Goal: Task Accomplishment & Management: Manage account settings

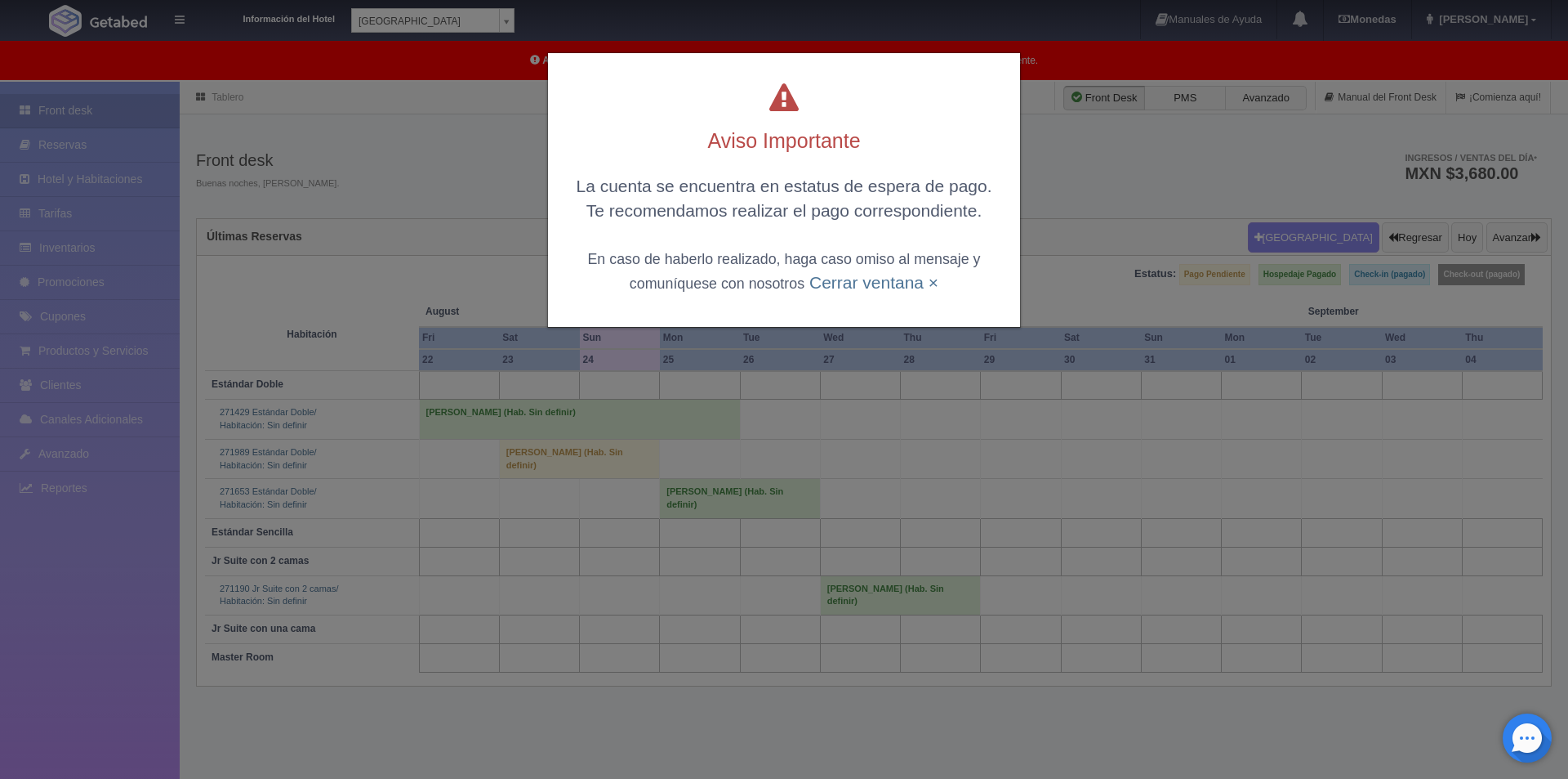
click at [881, 297] on div "Aviso Importante La cuenta se encuentra en estatus de espera de pago. Te recome…" at bounding box center [784, 190] width 472 height 274
click at [893, 285] on link "Cerrar ventana ×" at bounding box center [874, 282] width 129 height 19
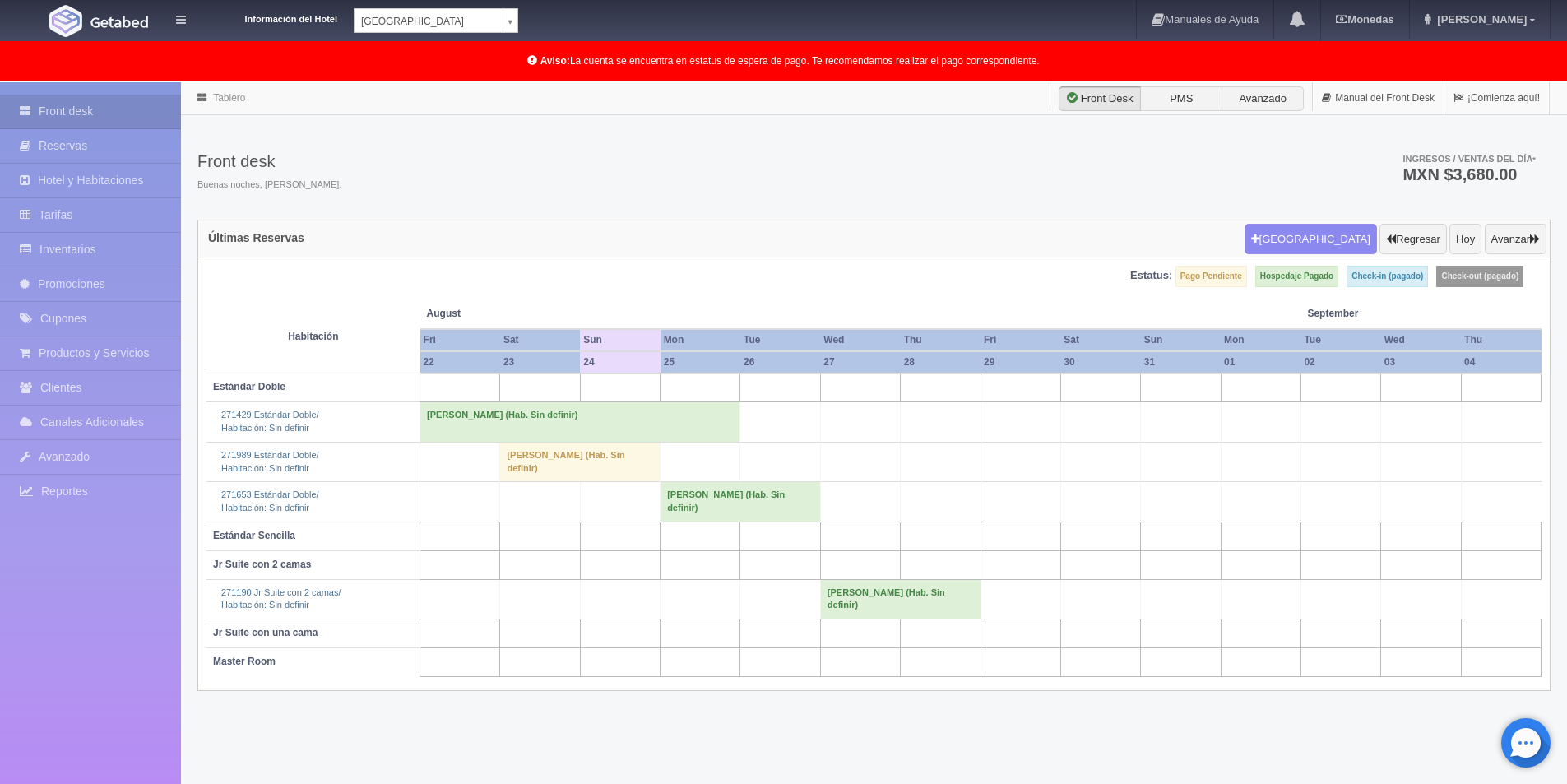
click at [533, 486] on td at bounding box center [540, 502] width 80 height 40
click at [525, 463] on td "[PERSON_NAME] (Hab. Sin definir)" at bounding box center [580, 461] width 160 height 40
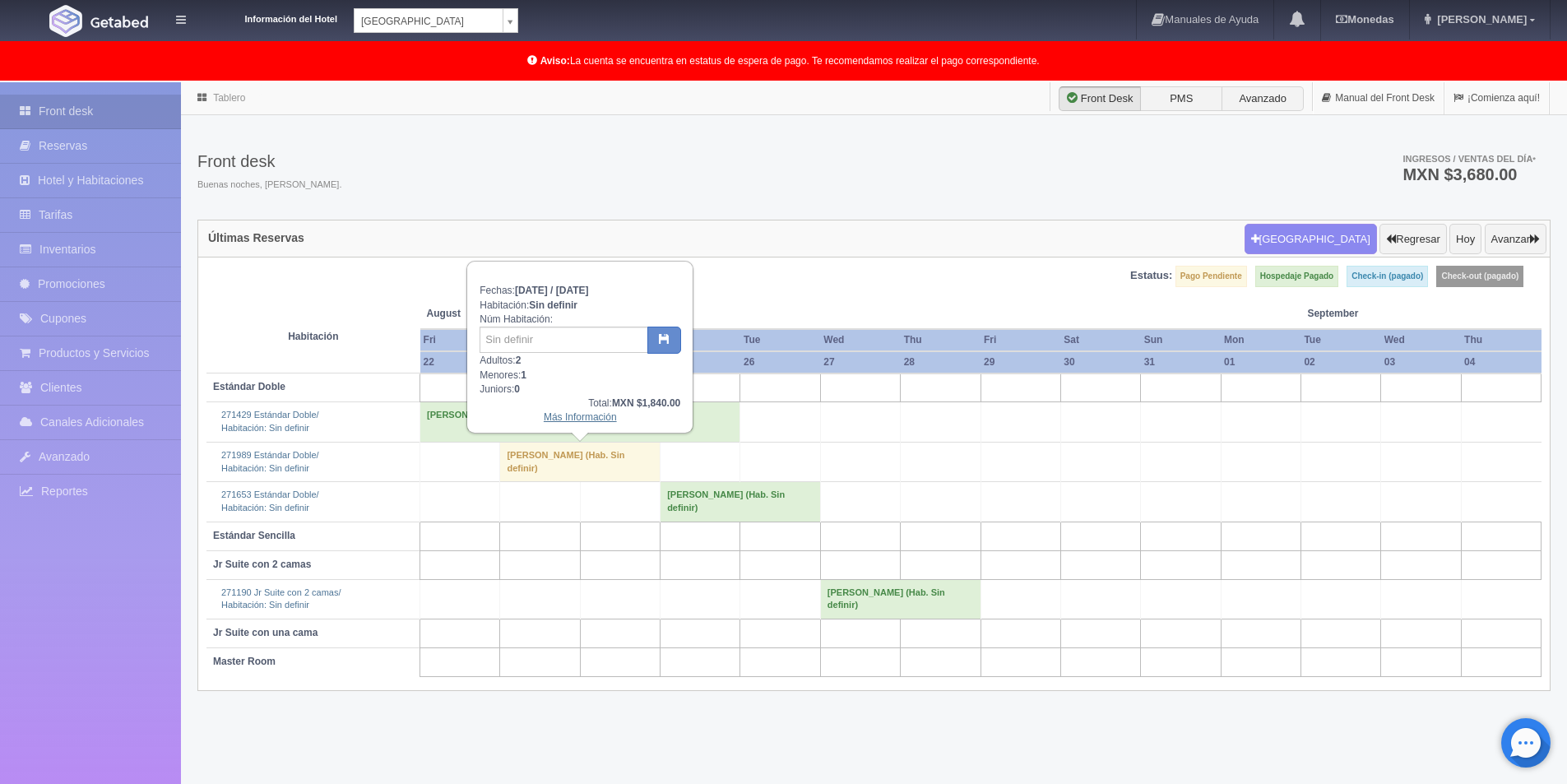
click at [563, 416] on link "Más Información" at bounding box center [580, 417] width 73 height 12
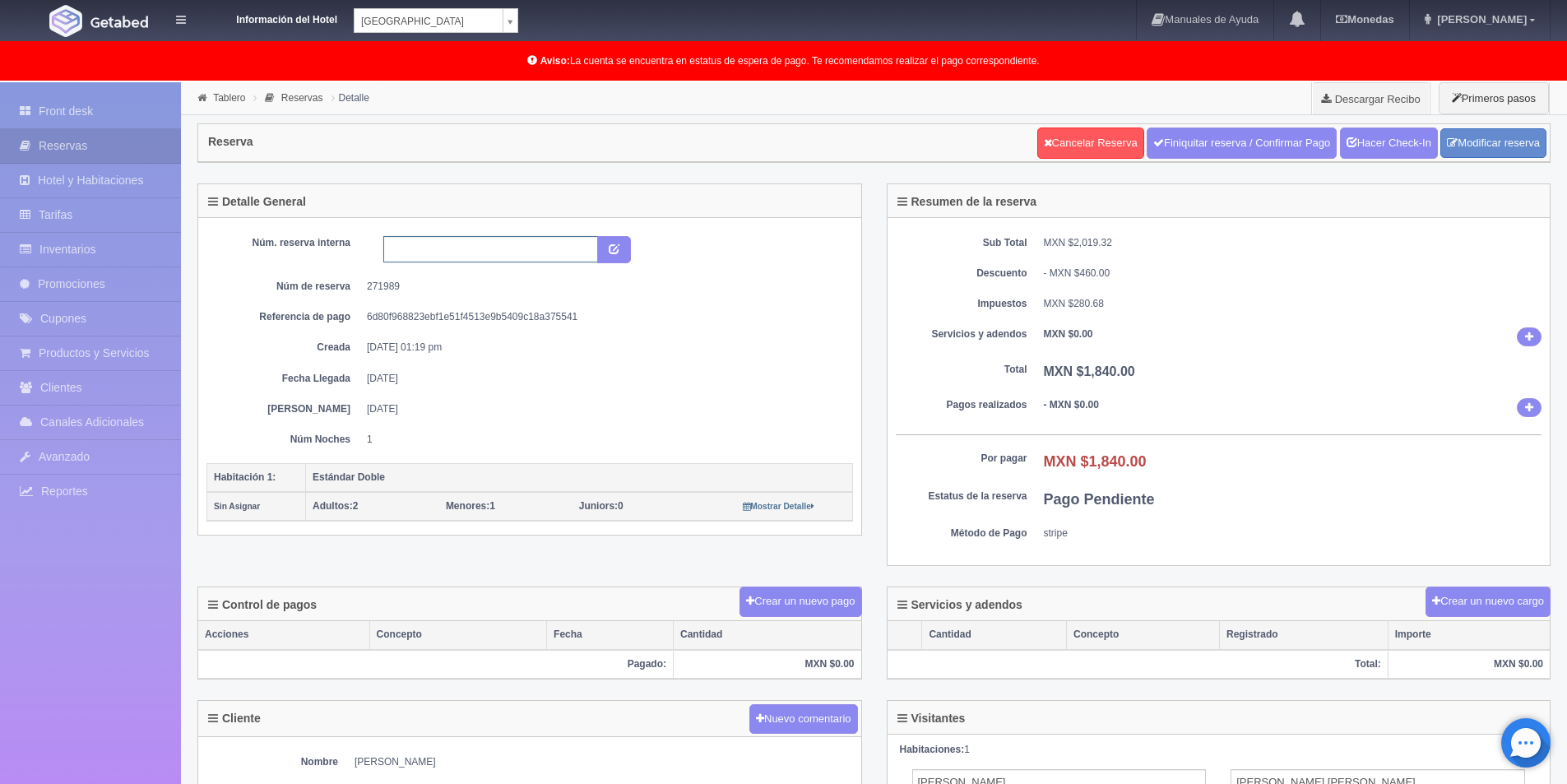
click at [526, 254] on input "text" at bounding box center [490, 249] width 214 height 26
click at [492, 253] on input "text" at bounding box center [490, 249] width 214 height 26
type input "9522"
click at [619, 252] on icon "submit" at bounding box center [614, 247] width 11 height 11
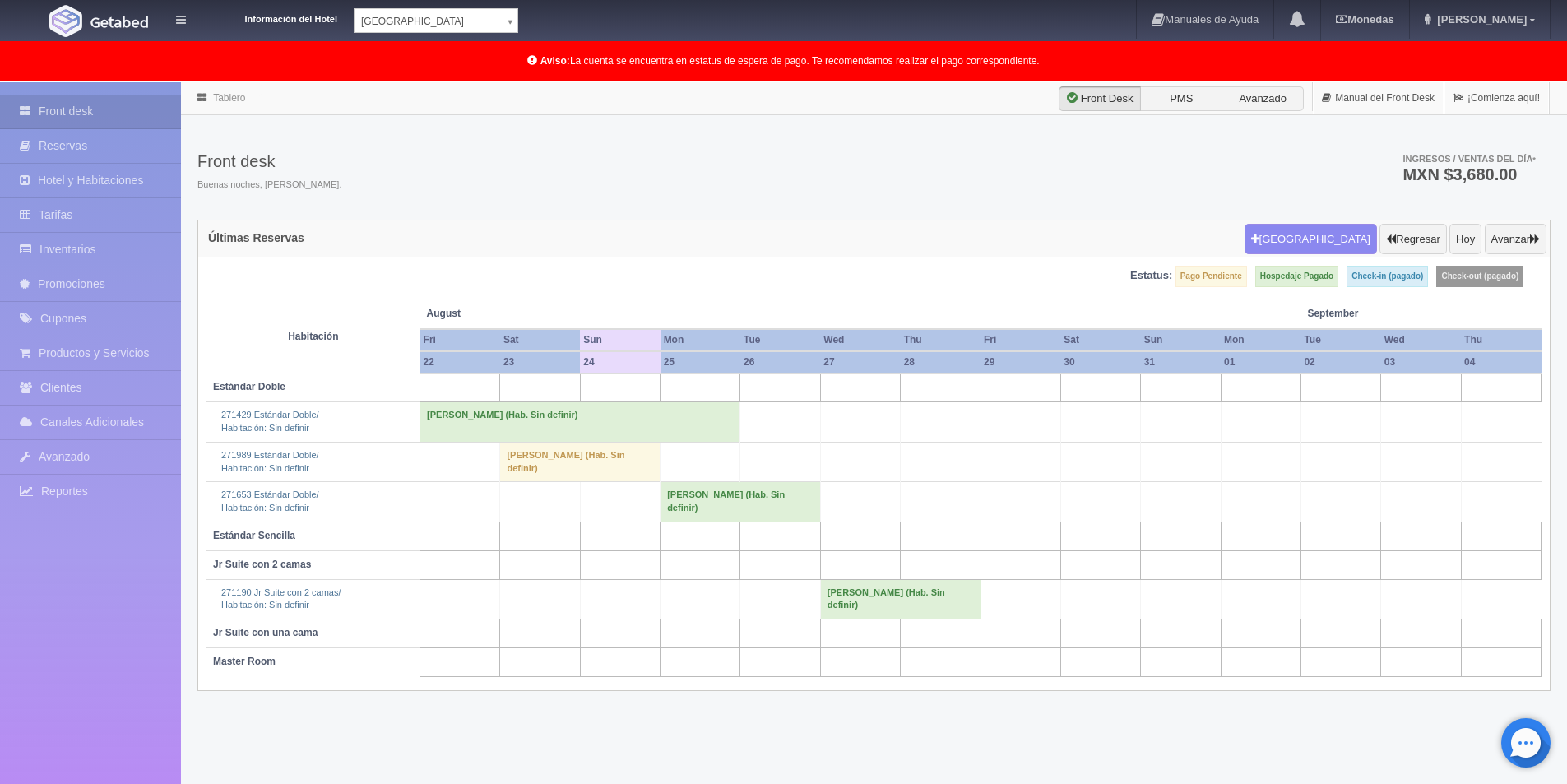
click at [577, 453] on td "[PERSON_NAME] (Hab. Sin definir)" at bounding box center [580, 461] width 160 height 40
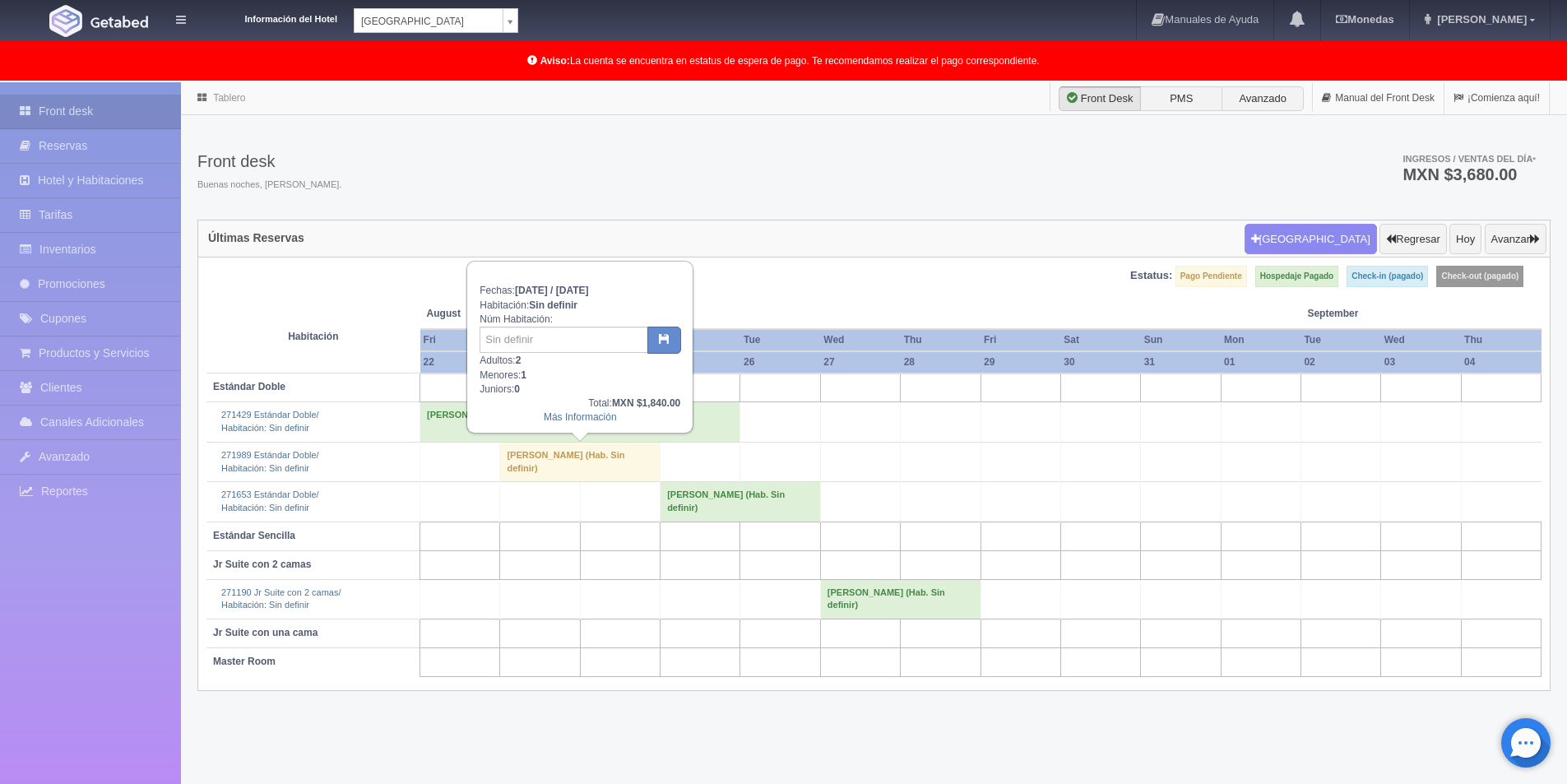
click at [542, 466] on td "RICARDO FERRER GOMEZ (Hab. Sin definir)" at bounding box center [580, 461] width 160 height 40
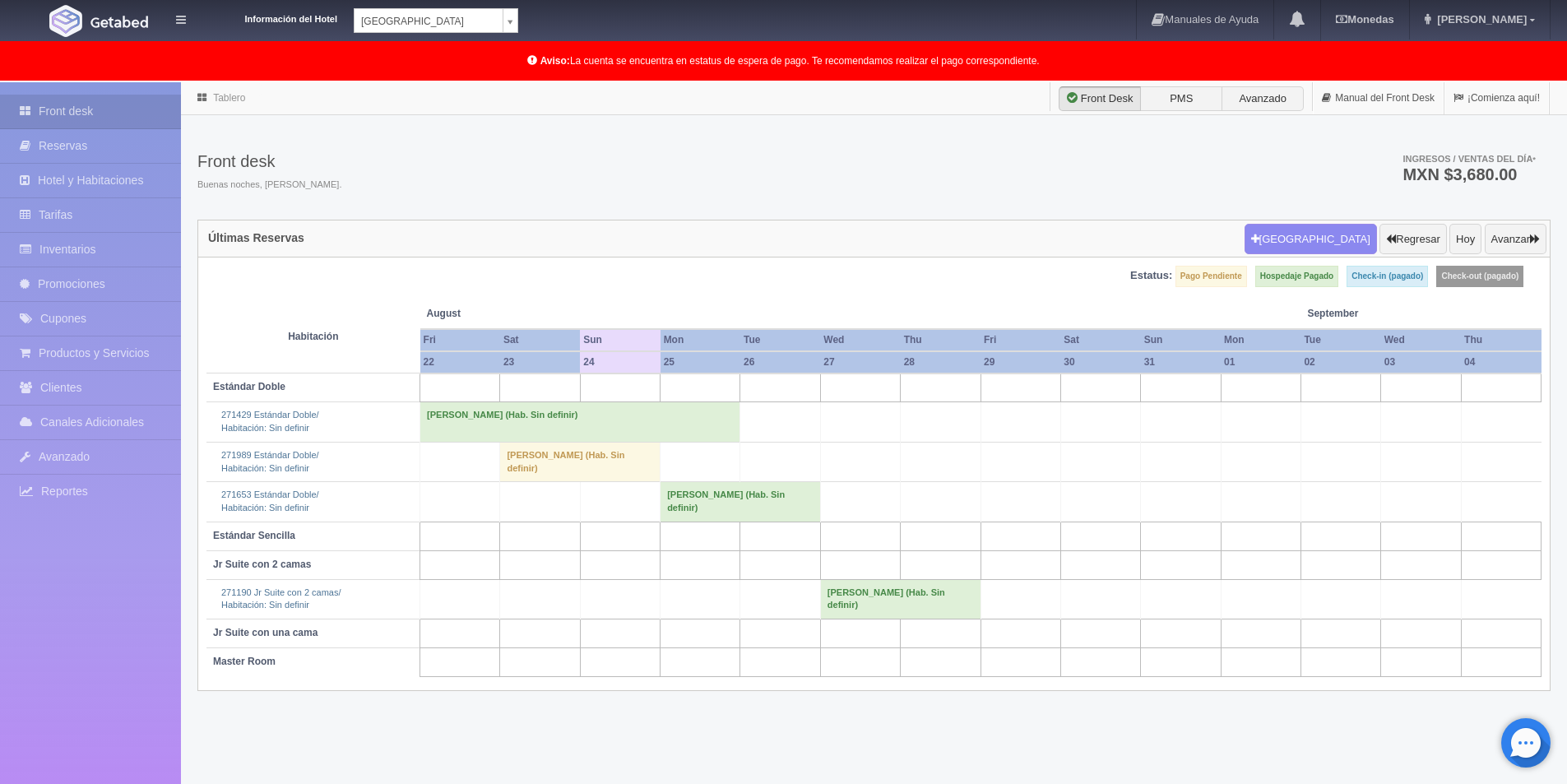
click at [531, 463] on td "RICARDO FERRER GOMEZ (Hab. Sin definir)" at bounding box center [580, 461] width 160 height 40
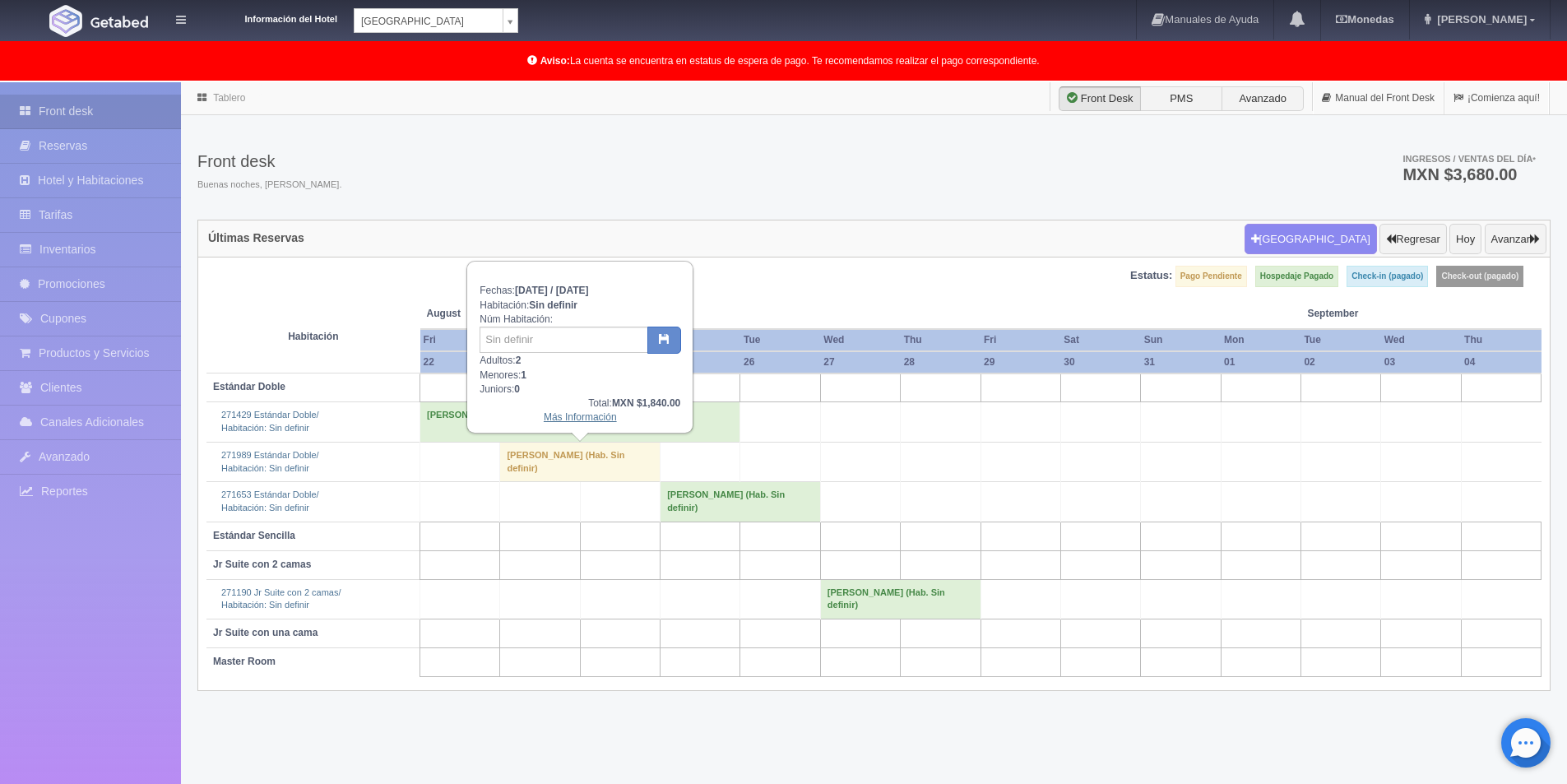
click at [558, 416] on link "Más Información" at bounding box center [580, 417] width 73 height 12
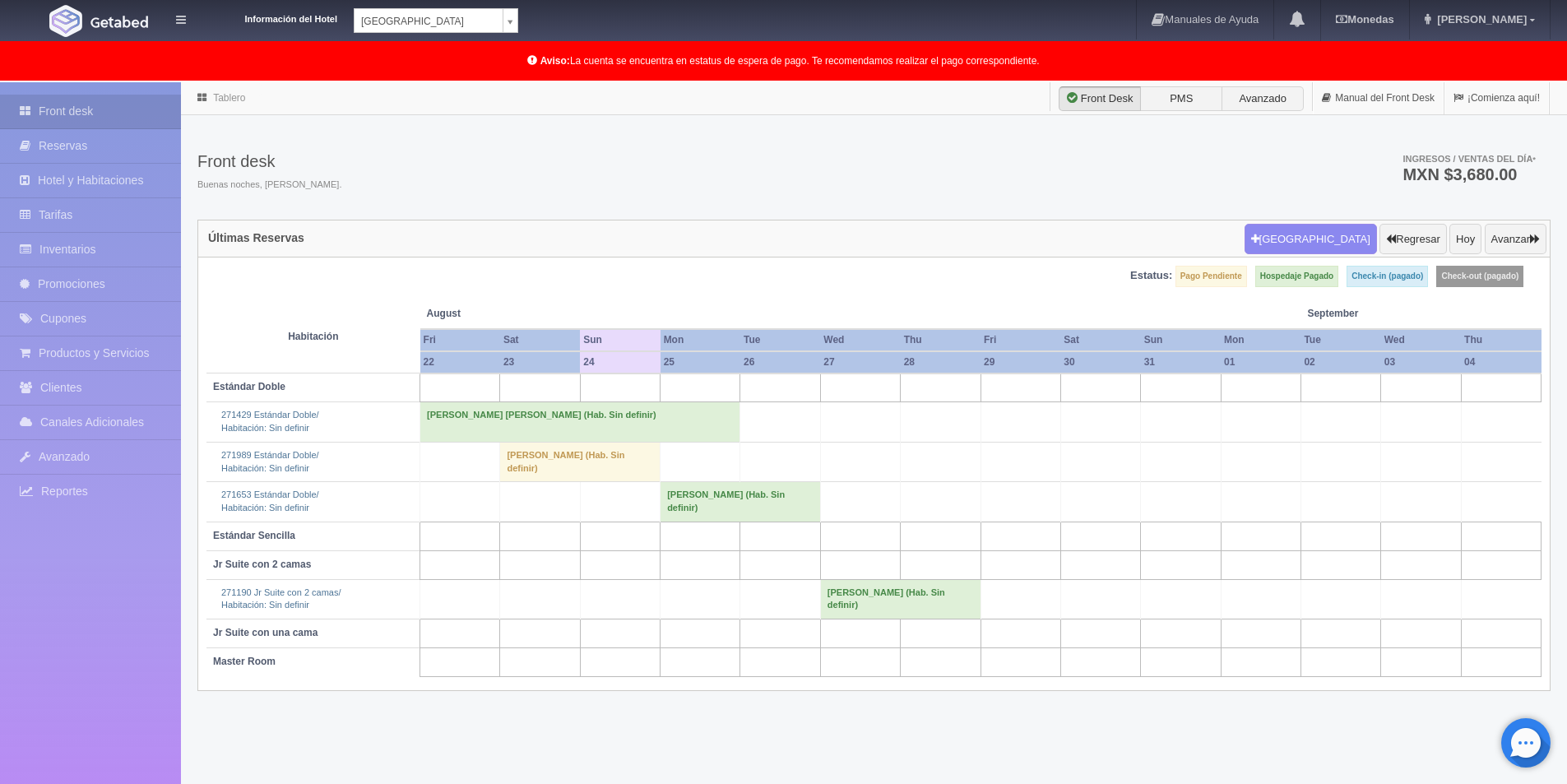
click at [535, 456] on td "[PERSON_NAME] (Hab. Sin definir)" at bounding box center [580, 461] width 160 height 40
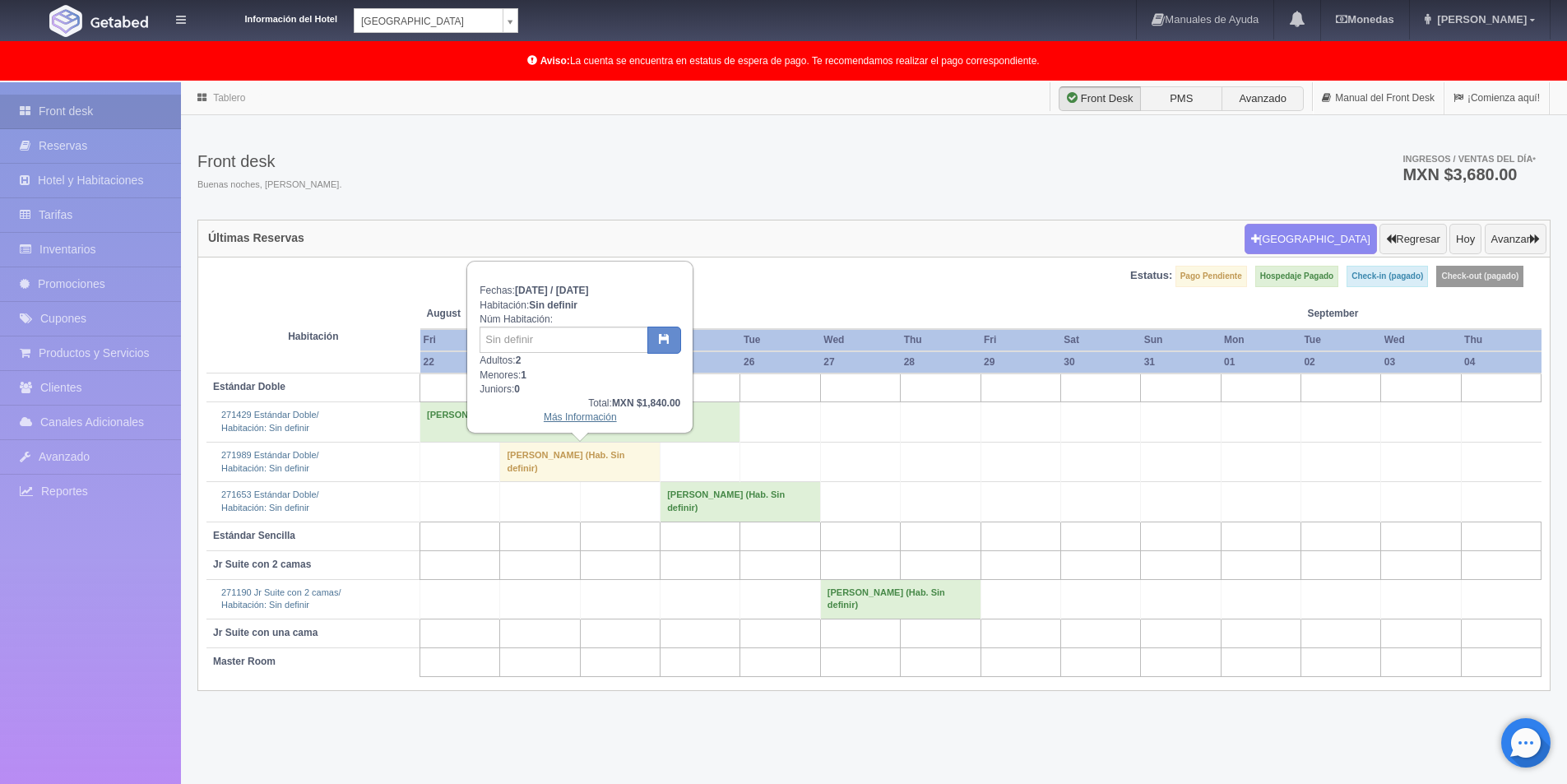
click at [572, 416] on link "Más Información" at bounding box center [580, 417] width 73 height 12
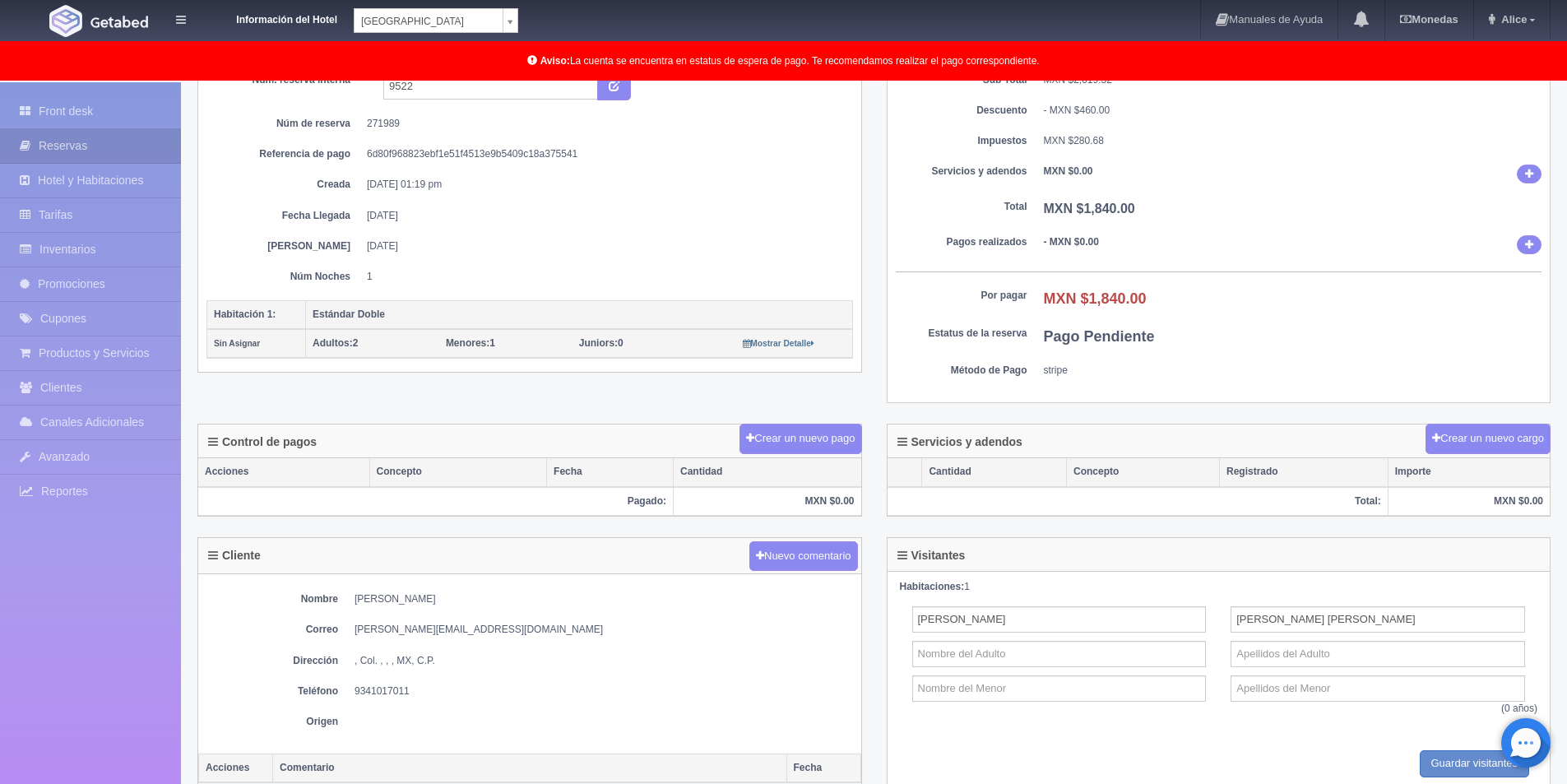
scroll to position [134, 0]
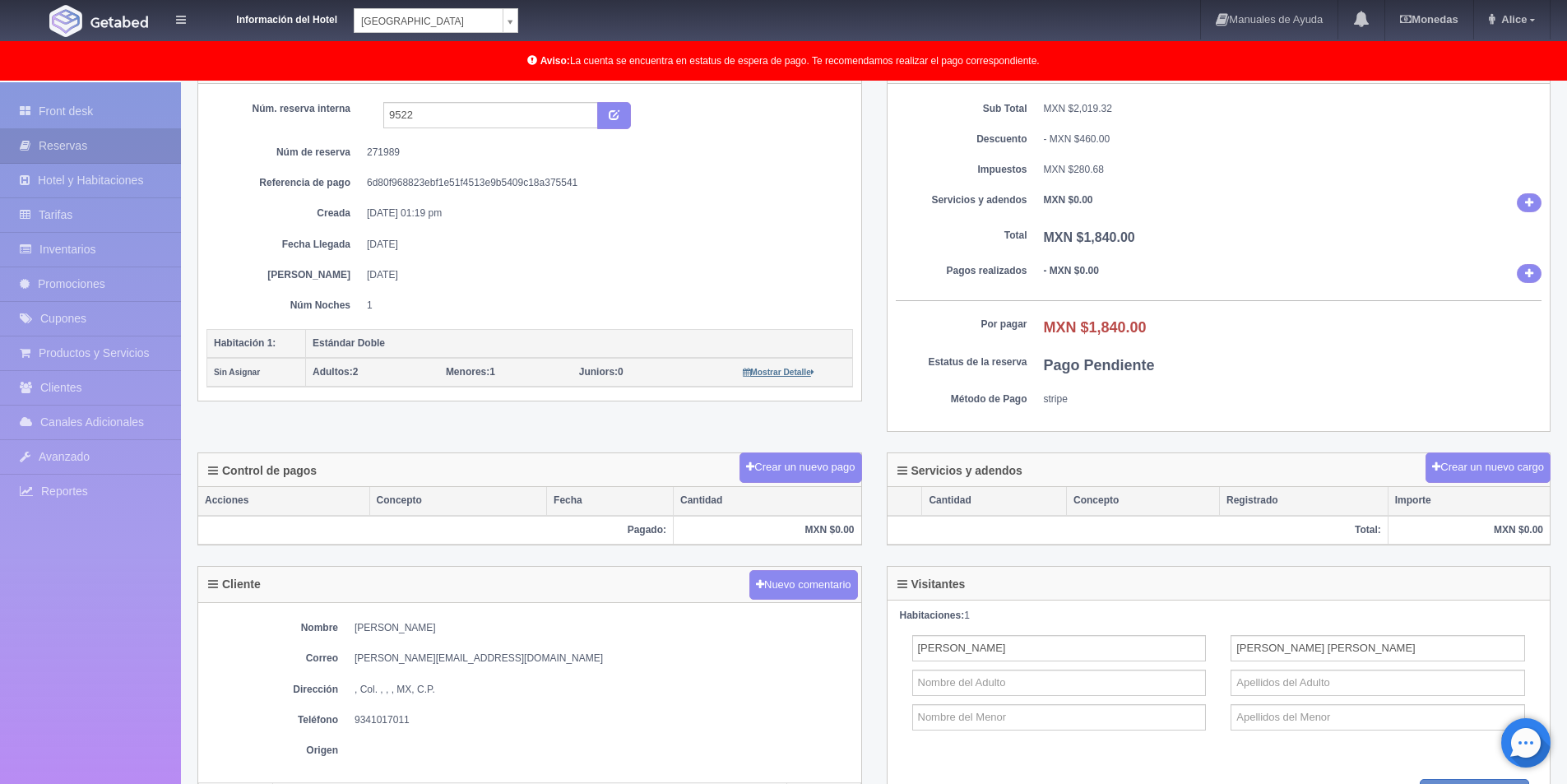
click at [797, 373] on small "Mostrar Detalle" at bounding box center [779, 372] width 72 height 9
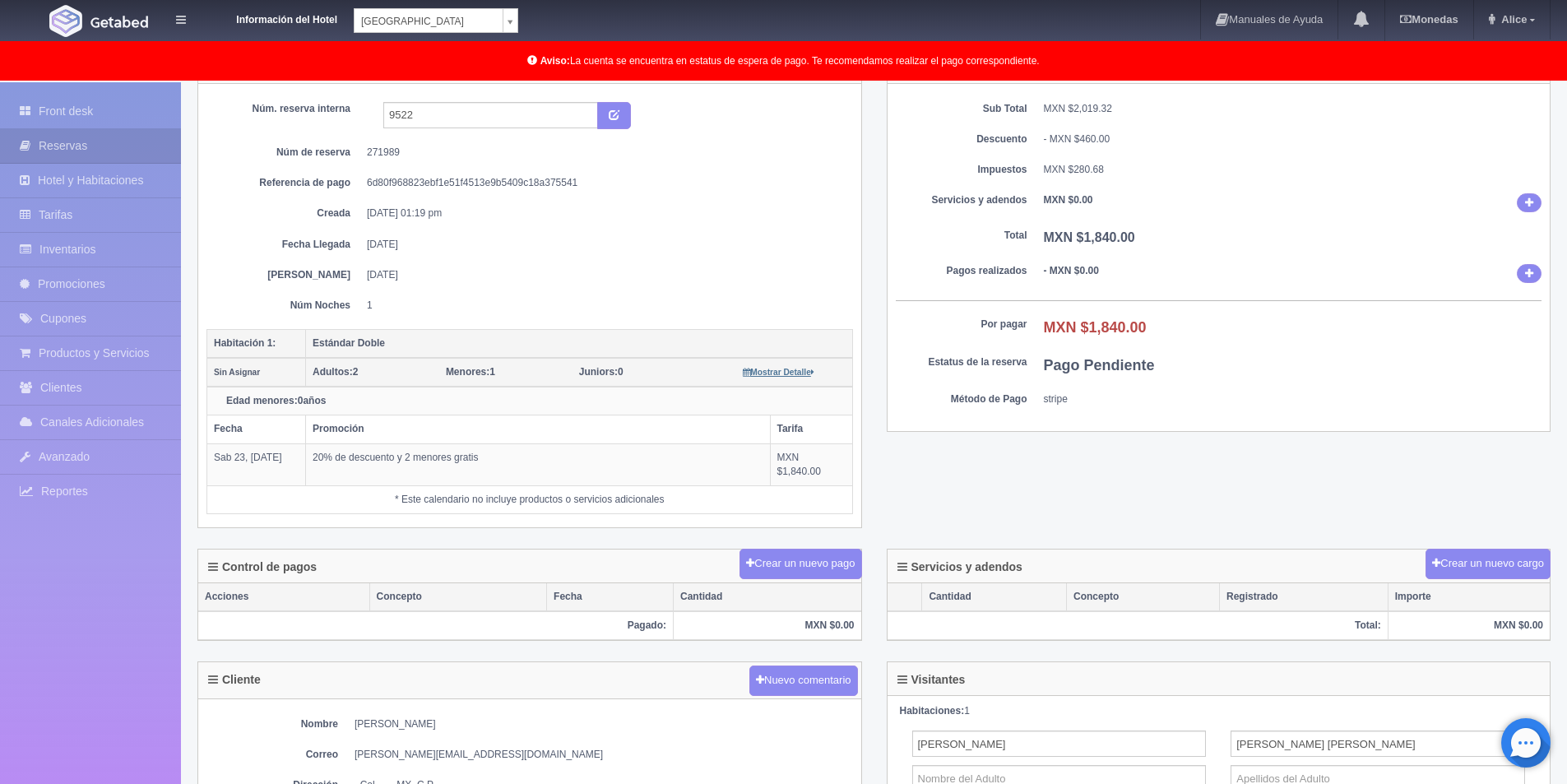
click at [797, 373] on small "Mostrar Detalle" at bounding box center [779, 372] width 72 height 9
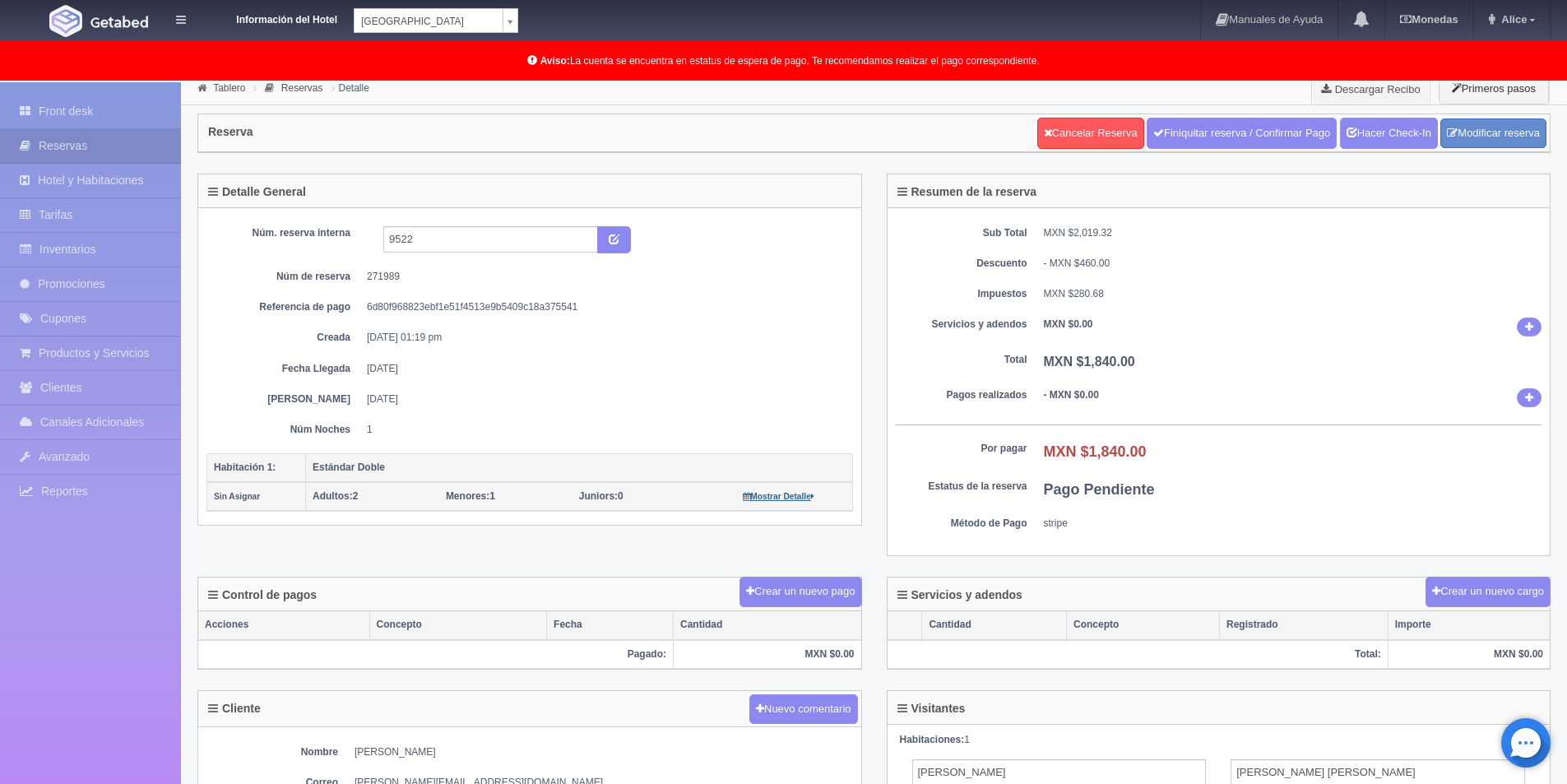
scroll to position [0, 0]
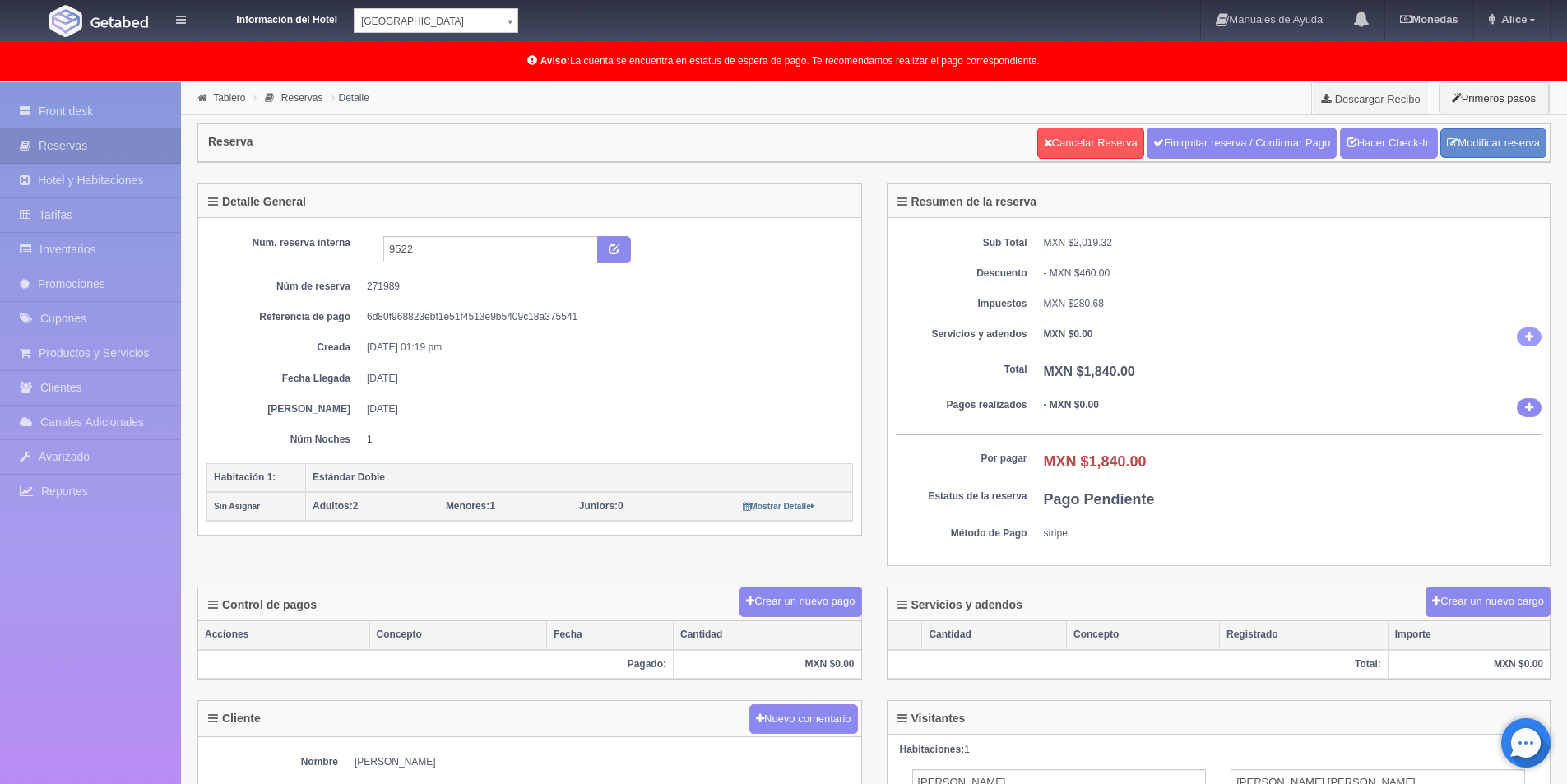
click at [1530, 341] on icon at bounding box center [1529, 337] width 8 height 11
click at [1530, 408] on icon at bounding box center [1529, 407] width 8 height 11
